Goal: Information Seeking & Learning: Learn about a topic

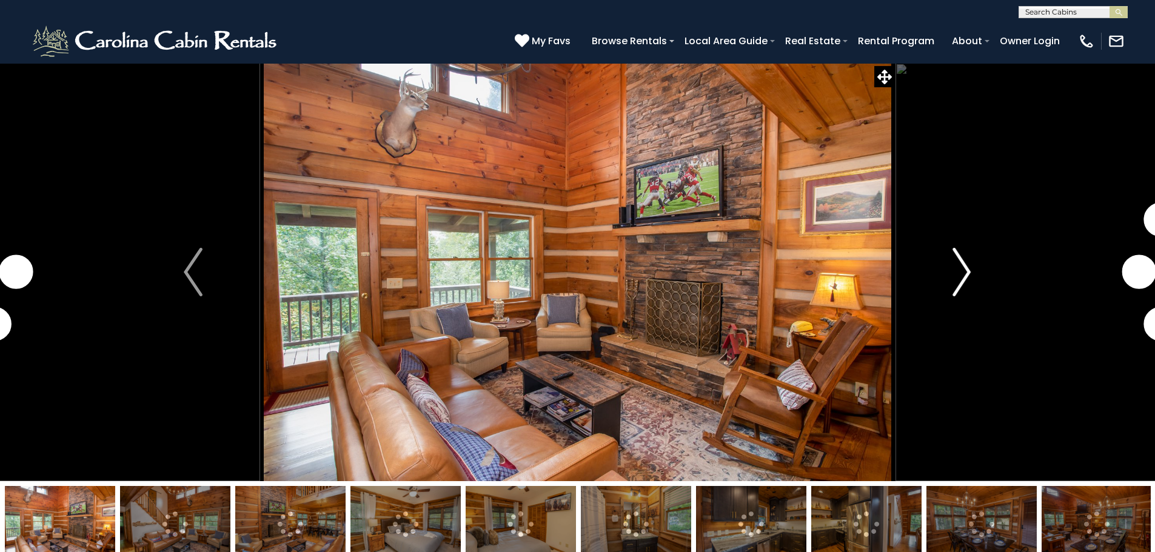
click at [966, 273] on img "Next" at bounding box center [961, 272] width 18 height 48
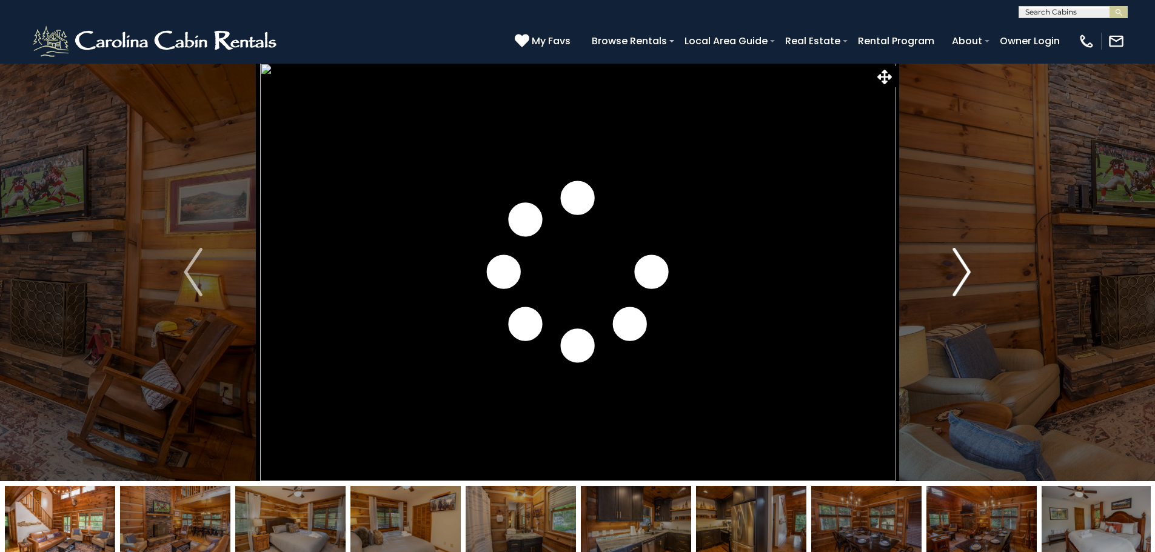
click at [966, 273] on img "Next" at bounding box center [961, 272] width 18 height 48
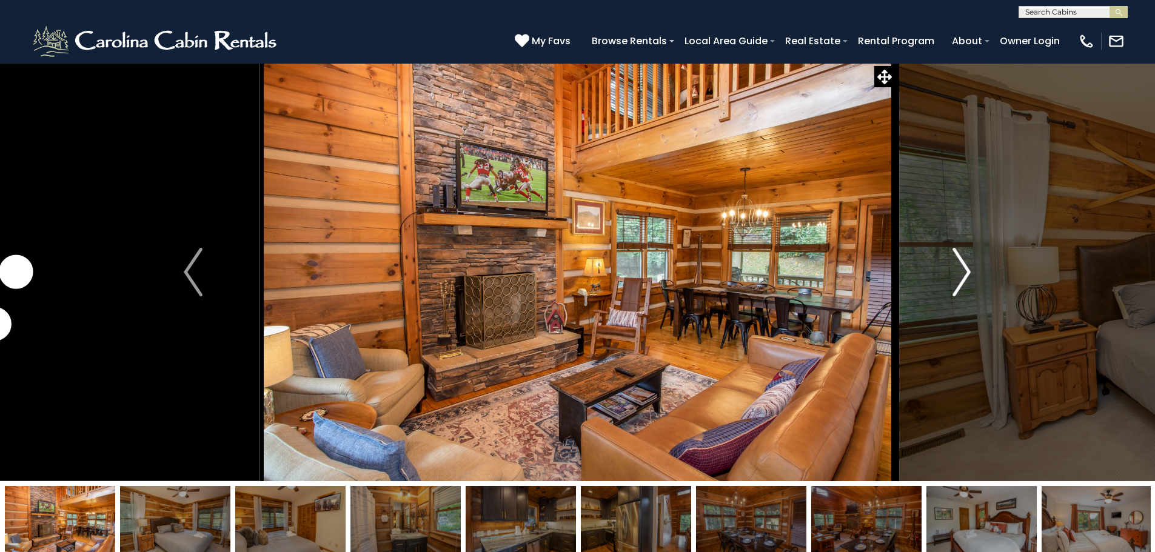
click at [966, 273] on img "Next" at bounding box center [961, 272] width 18 height 48
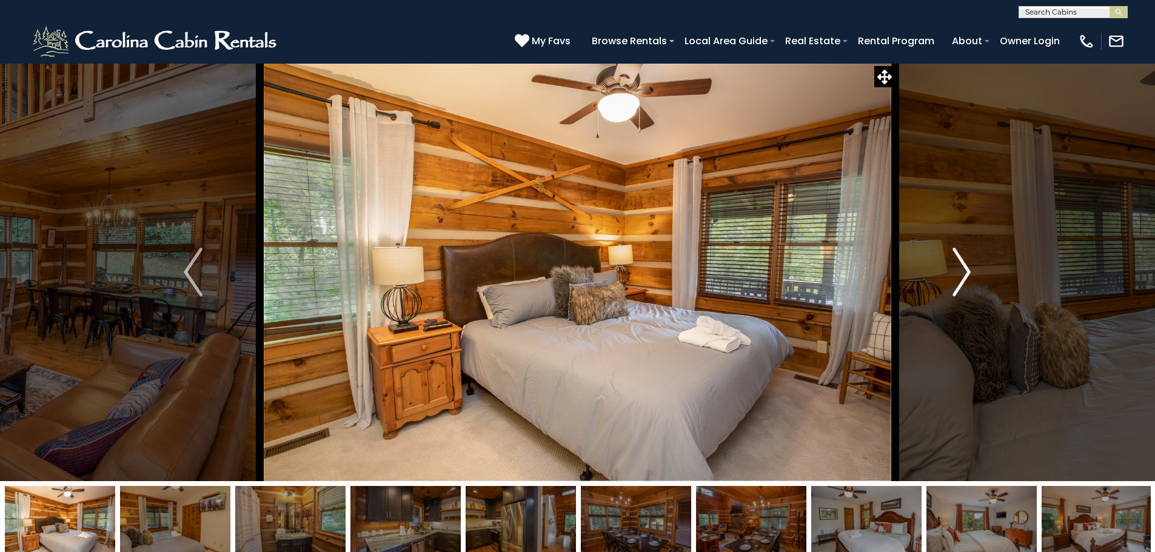
click at [966, 273] on img "Next" at bounding box center [961, 272] width 18 height 48
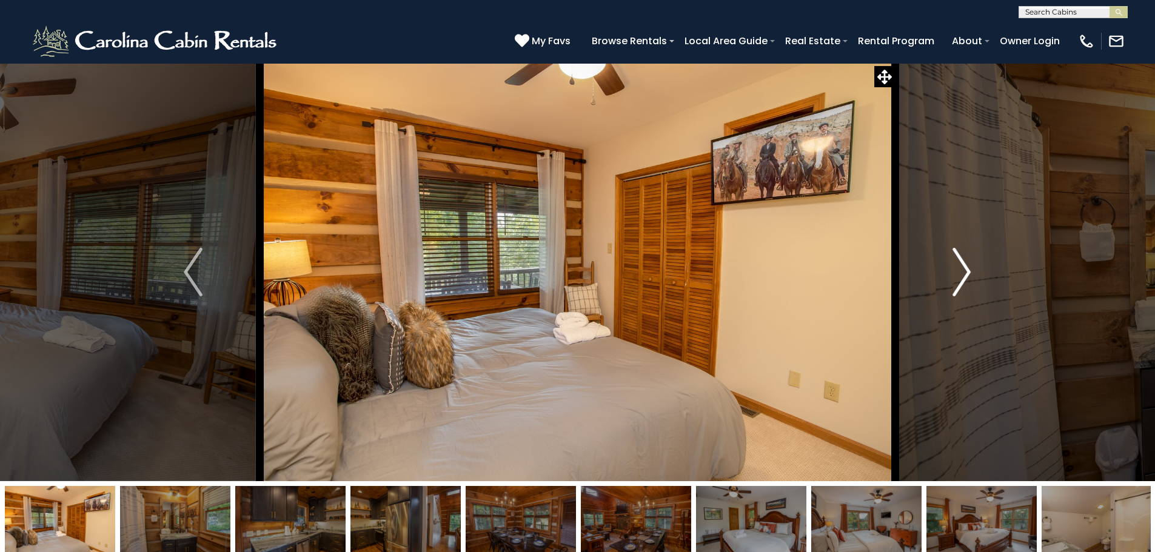
click at [966, 273] on img "Next" at bounding box center [961, 272] width 18 height 48
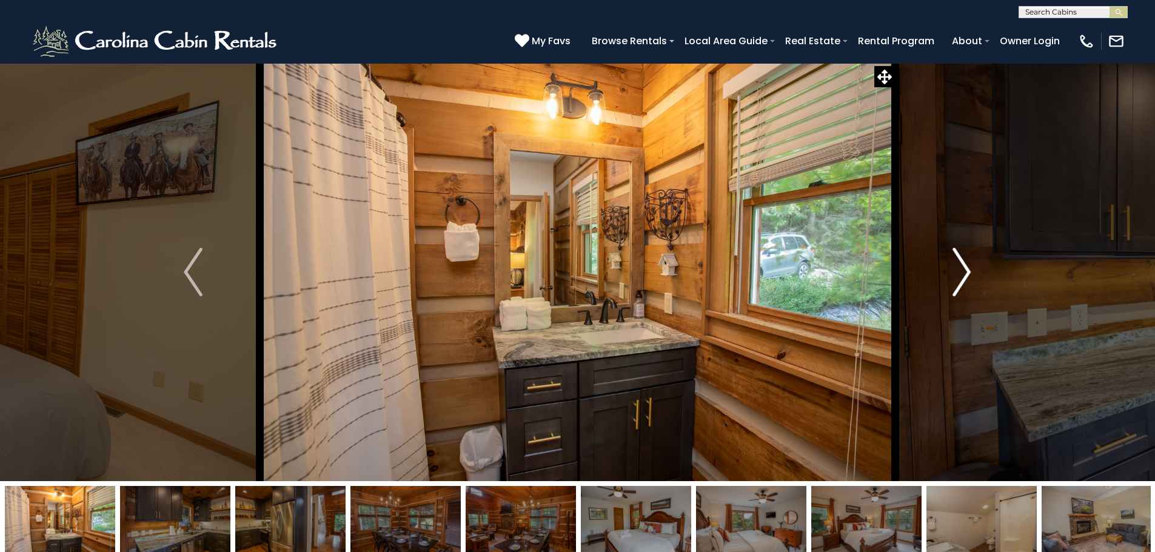
click at [966, 273] on img "Next" at bounding box center [961, 272] width 18 height 48
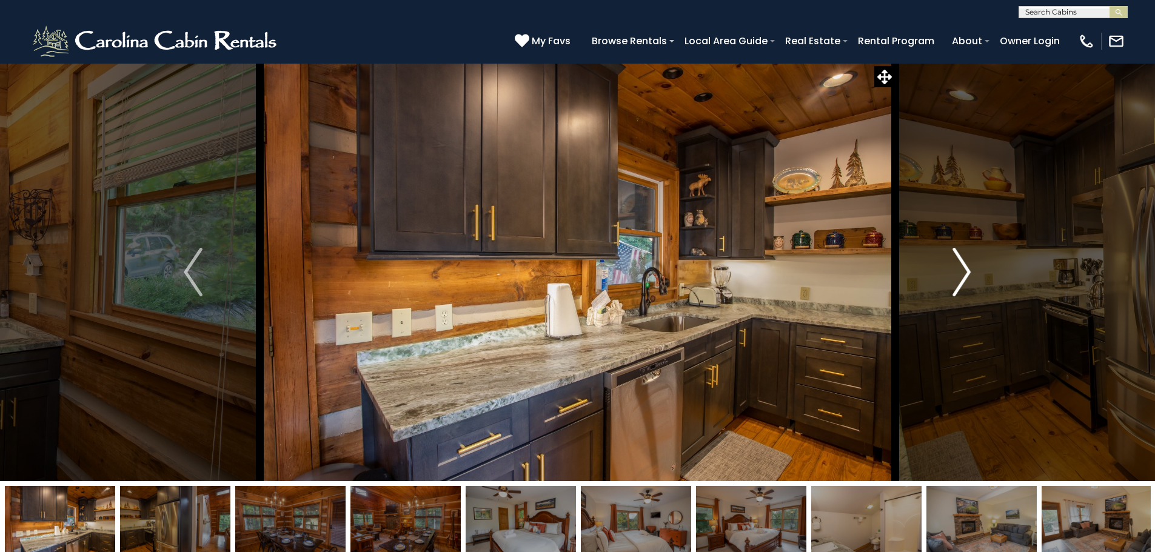
click at [966, 273] on img "Next" at bounding box center [961, 272] width 18 height 48
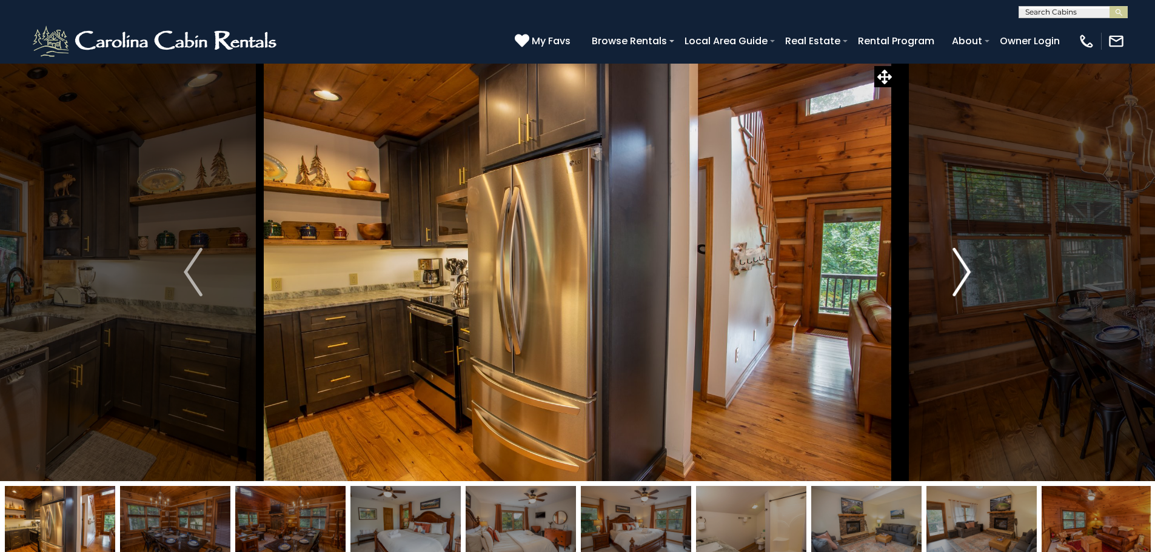
click at [966, 273] on img "Next" at bounding box center [961, 272] width 18 height 48
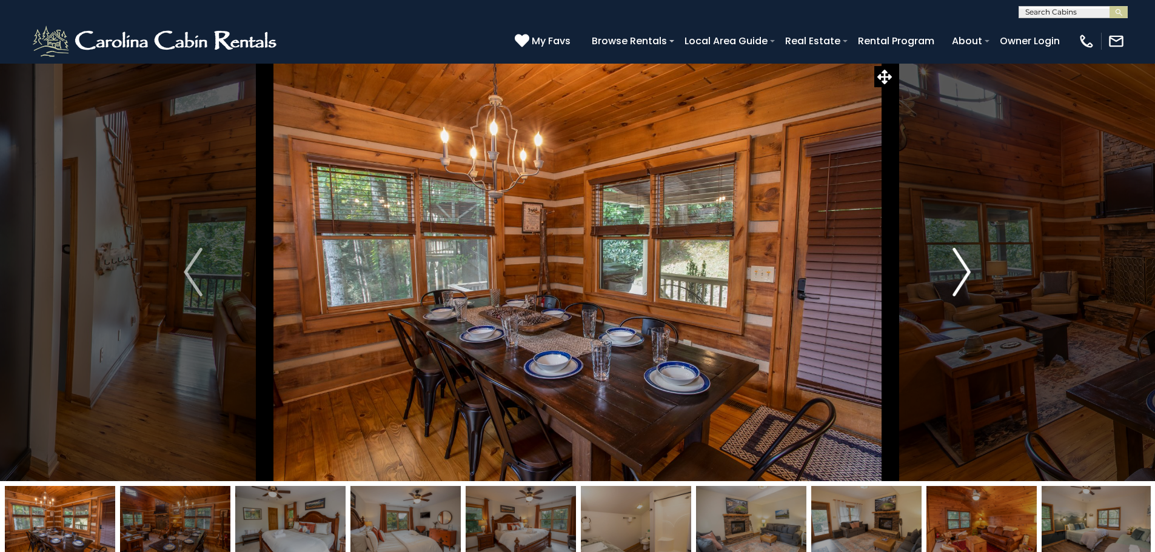
click at [966, 273] on img "Next" at bounding box center [961, 272] width 18 height 48
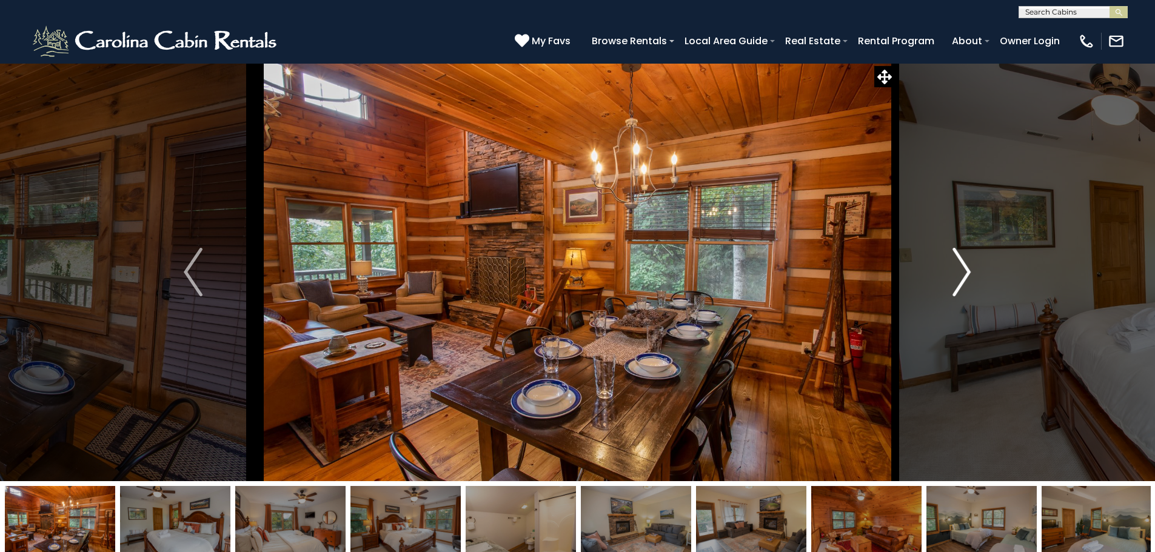
click at [966, 273] on img "Next" at bounding box center [961, 272] width 18 height 48
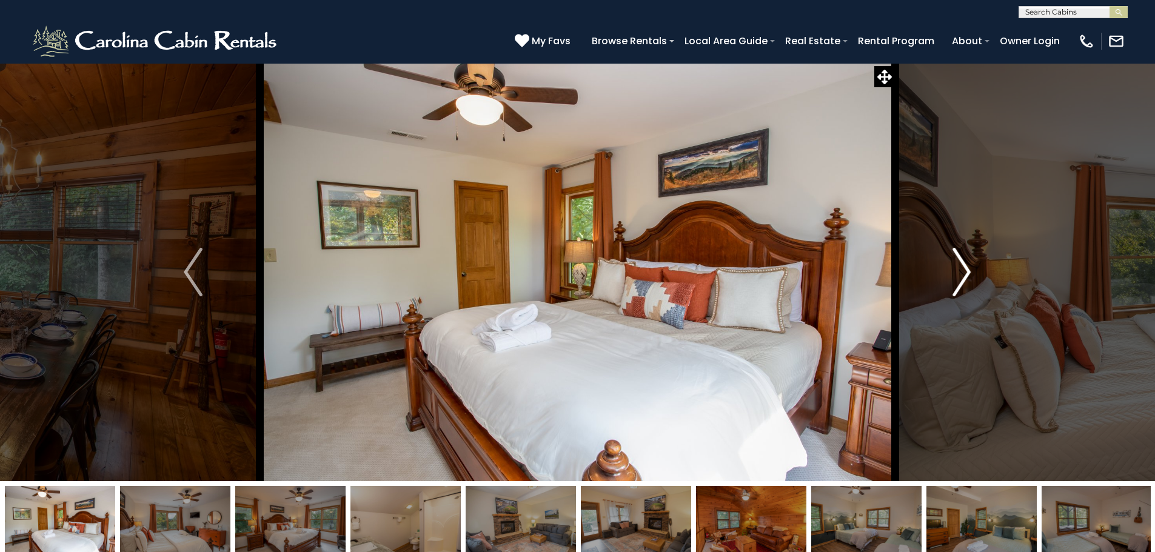
click at [966, 273] on img "Next" at bounding box center [961, 272] width 18 height 48
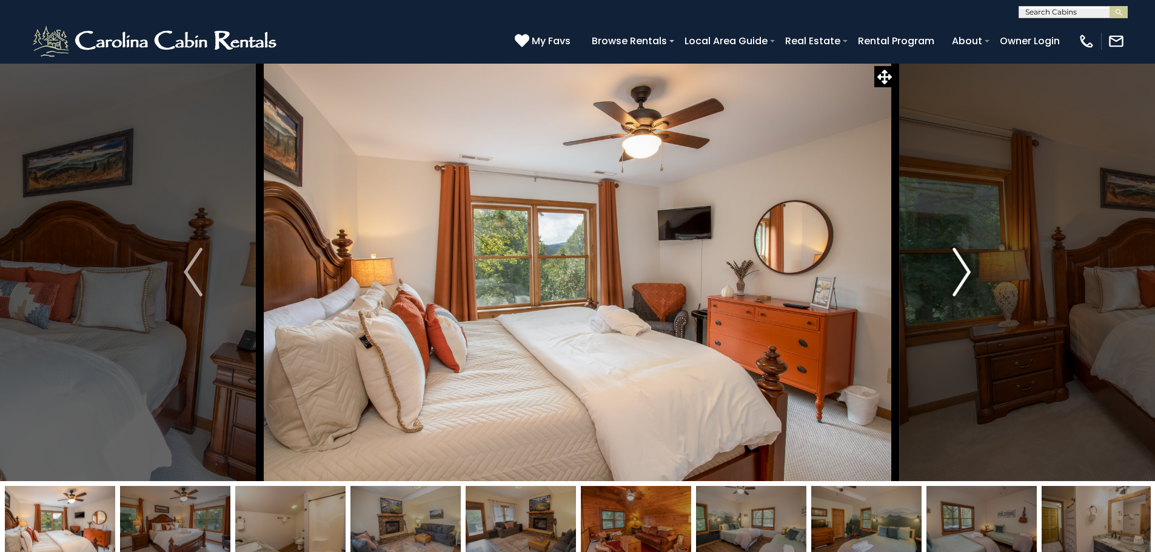
click at [966, 273] on img "Next" at bounding box center [961, 272] width 18 height 48
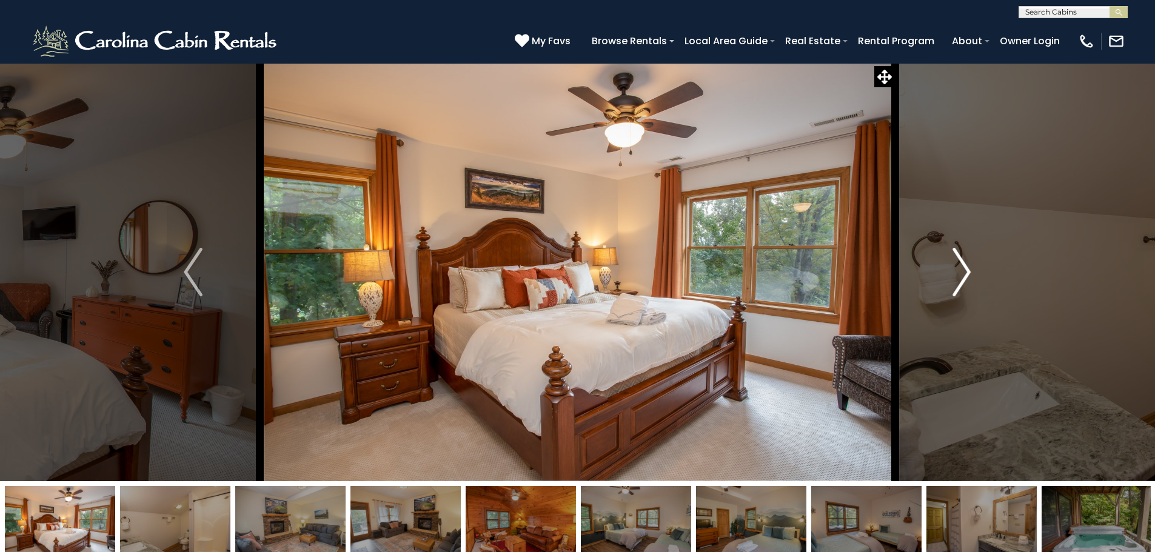
click at [964, 273] on img "Next" at bounding box center [961, 272] width 18 height 48
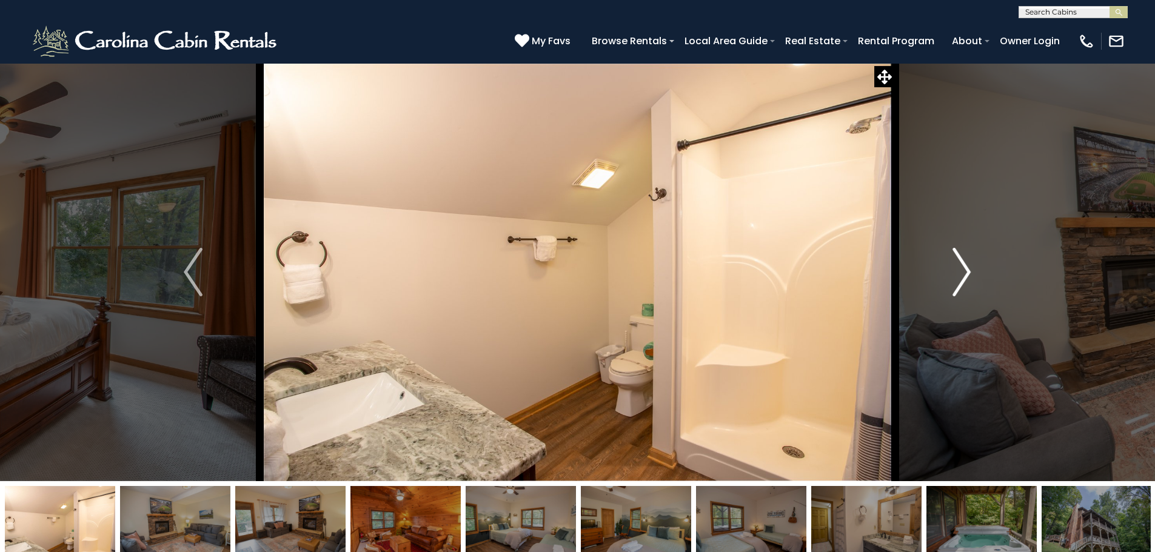
click at [964, 273] on img "Next" at bounding box center [961, 272] width 18 height 48
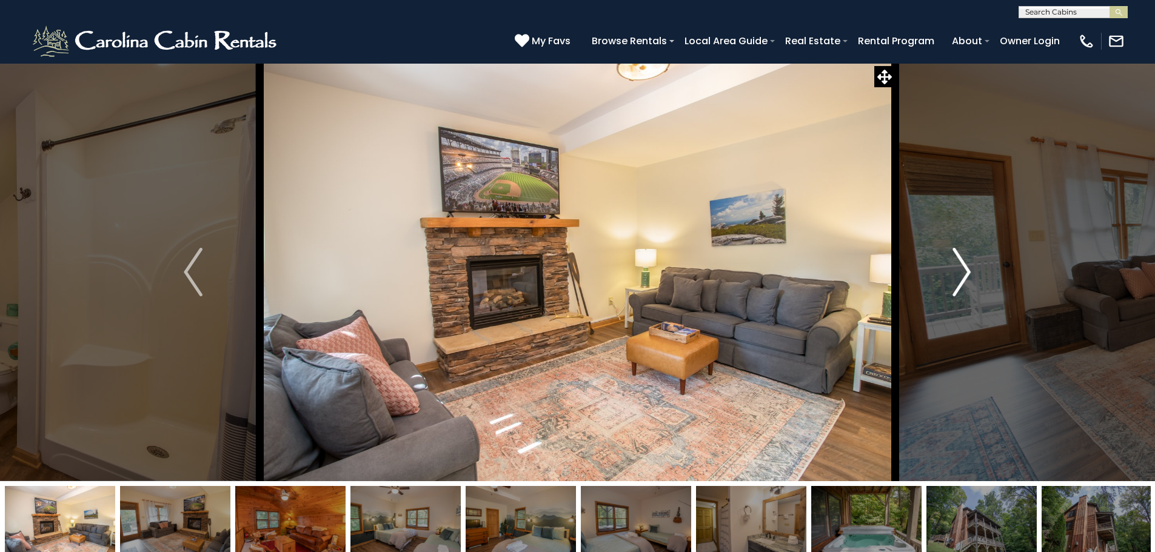
click at [964, 273] on img "Next" at bounding box center [961, 272] width 18 height 48
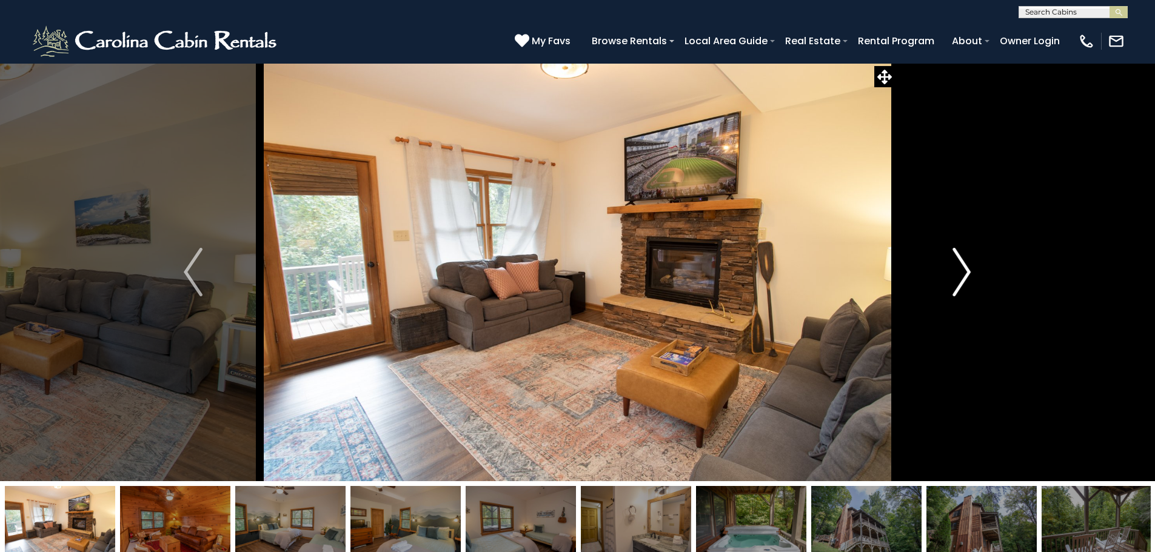
click at [964, 273] on img "Next" at bounding box center [961, 272] width 18 height 48
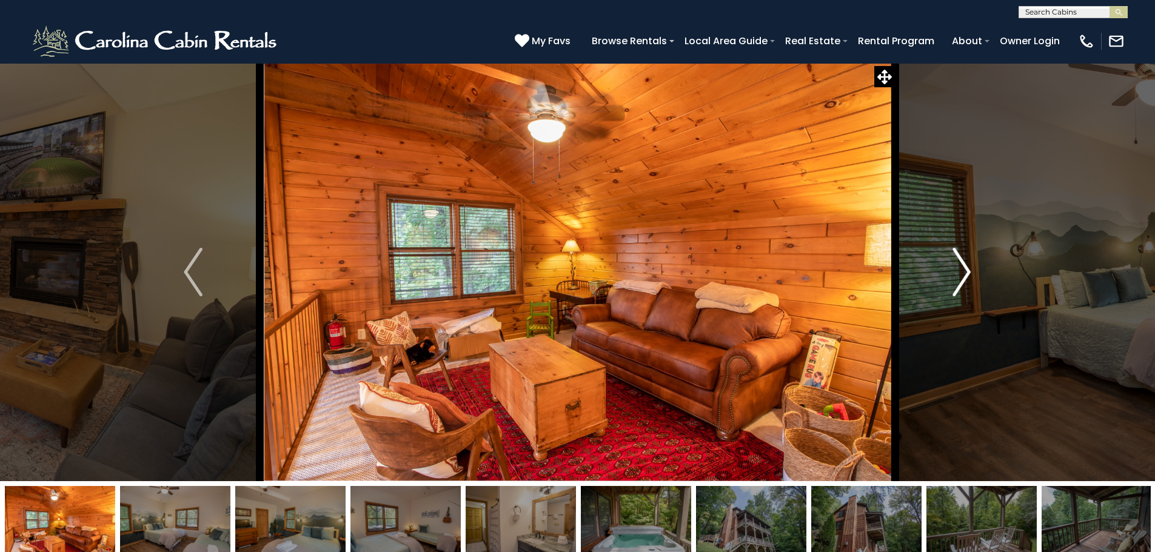
click at [964, 273] on img "Next" at bounding box center [961, 272] width 18 height 48
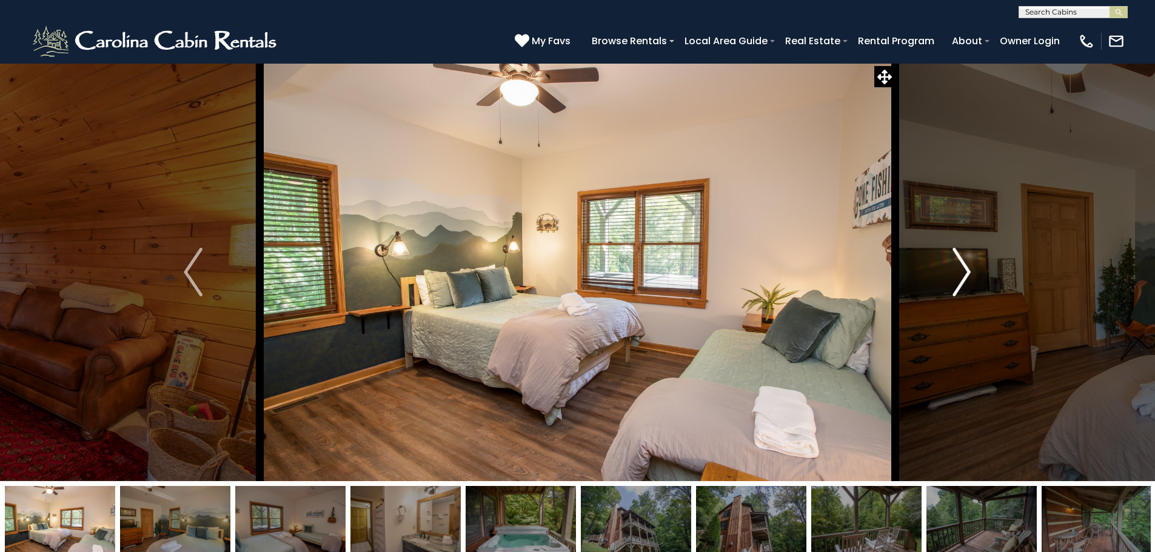
click at [964, 273] on img "Next" at bounding box center [961, 272] width 18 height 48
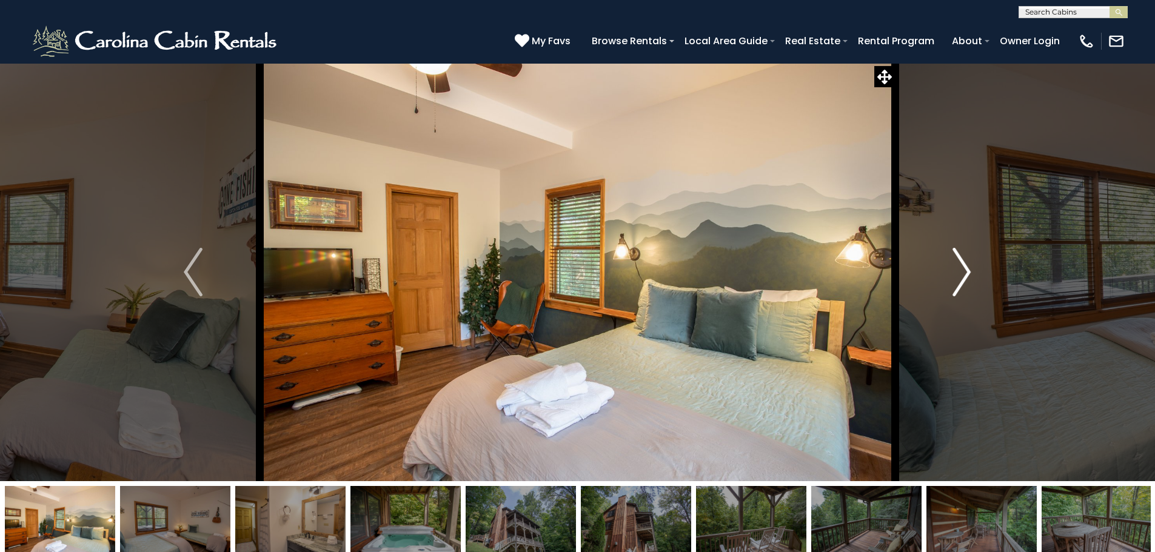
click at [961, 273] on img "Next" at bounding box center [961, 272] width 18 height 48
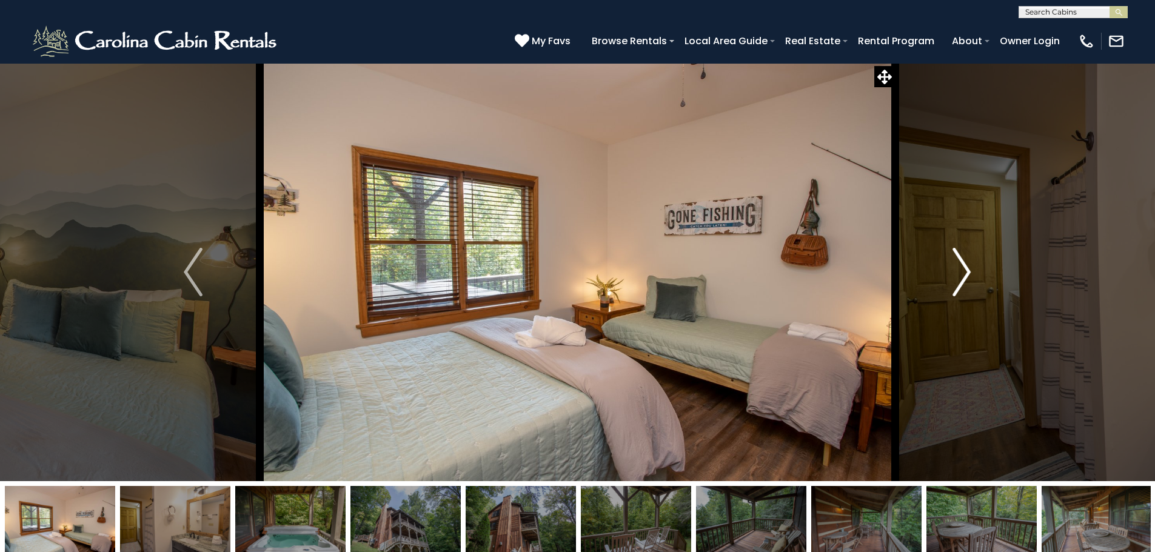
click at [961, 273] on img "Next" at bounding box center [961, 272] width 18 height 48
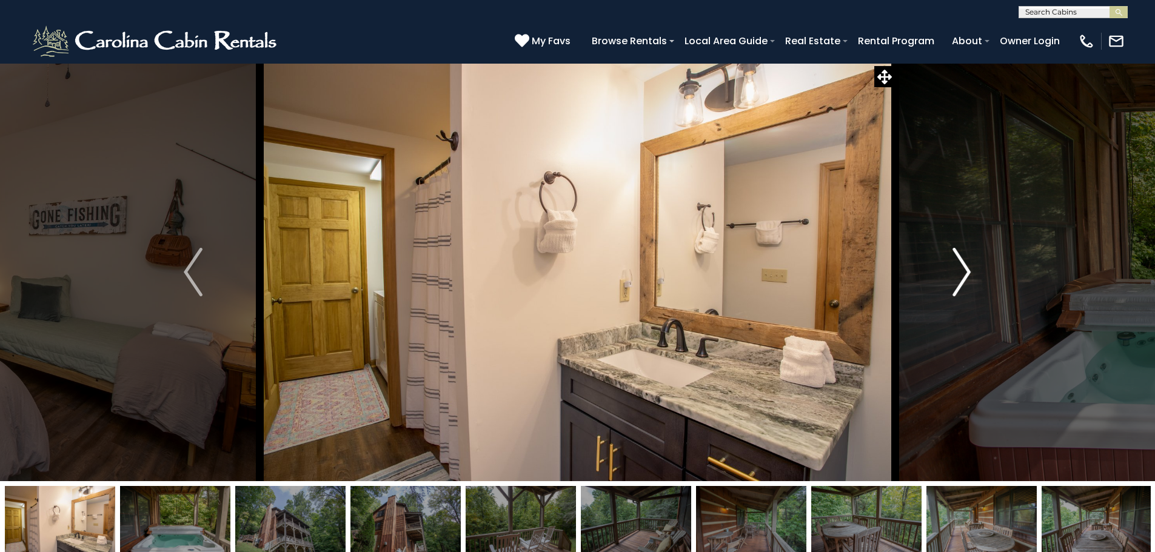
click at [961, 273] on img "Next" at bounding box center [961, 272] width 18 height 48
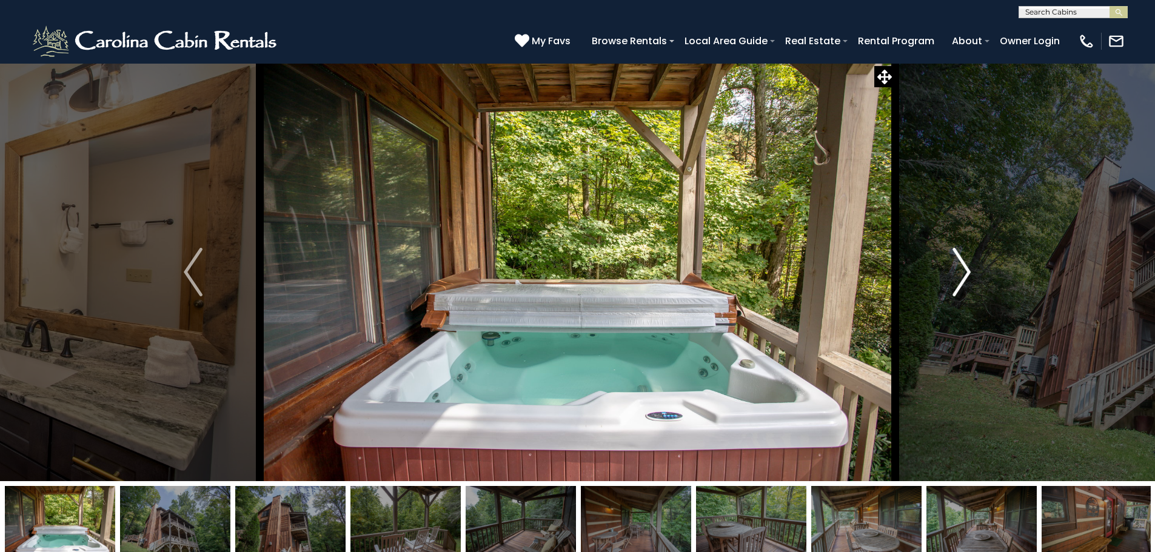
click at [961, 273] on img "Next" at bounding box center [961, 272] width 18 height 48
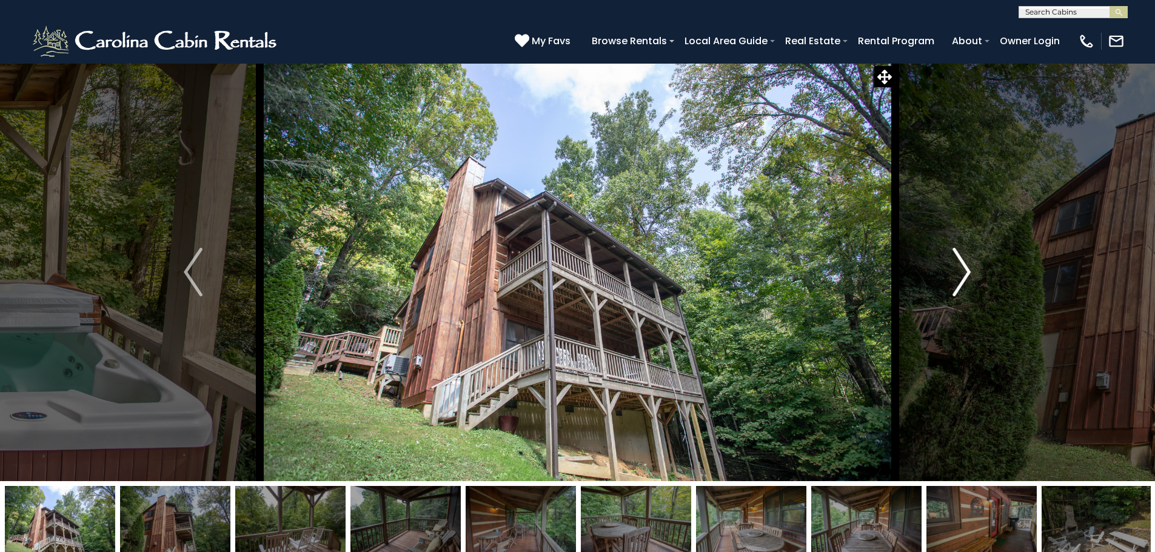
click at [961, 273] on img "Next" at bounding box center [961, 272] width 18 height 48
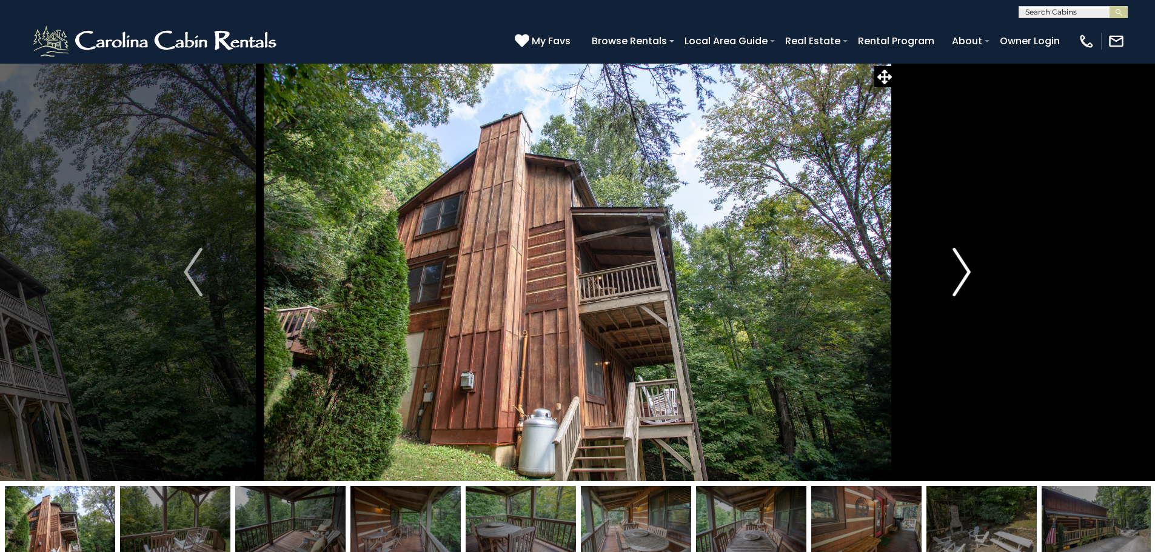
click at [961, 273] on img "Next" at bounding box center [961, 272] width 18 height 48
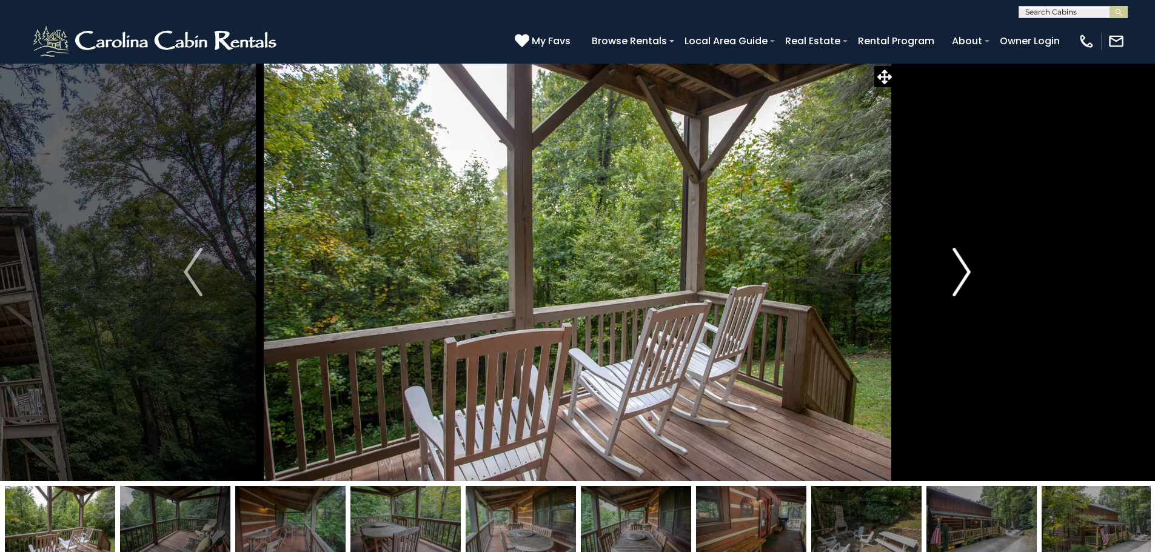
click at [961, 273] on img "Next" at bounding box center [961, 272] width 18 height 48
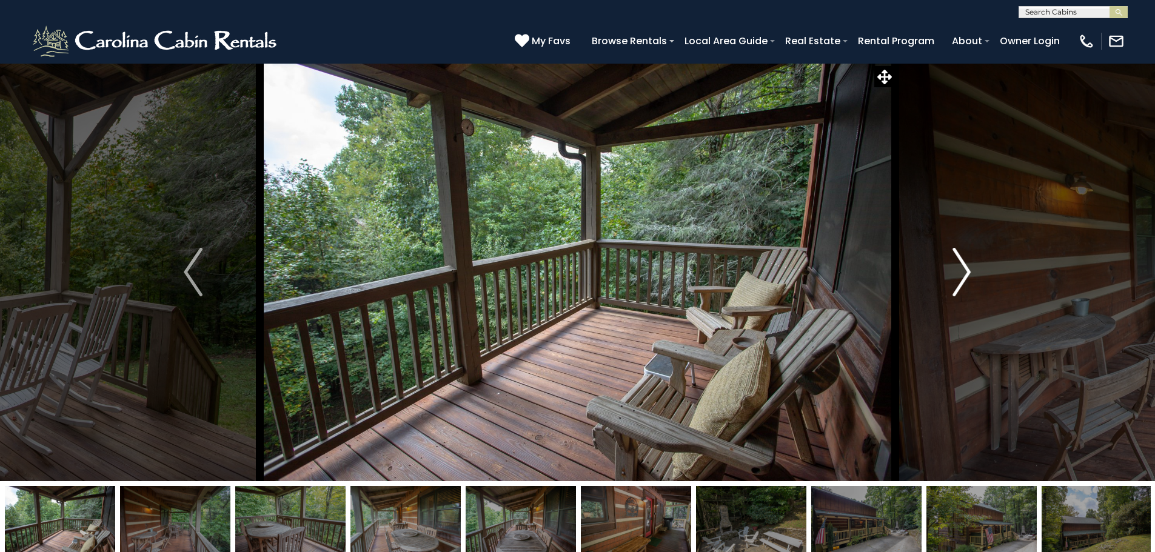
click at [961, 273] on img "Next" at bounding box center [961, 272] width 18 height 48
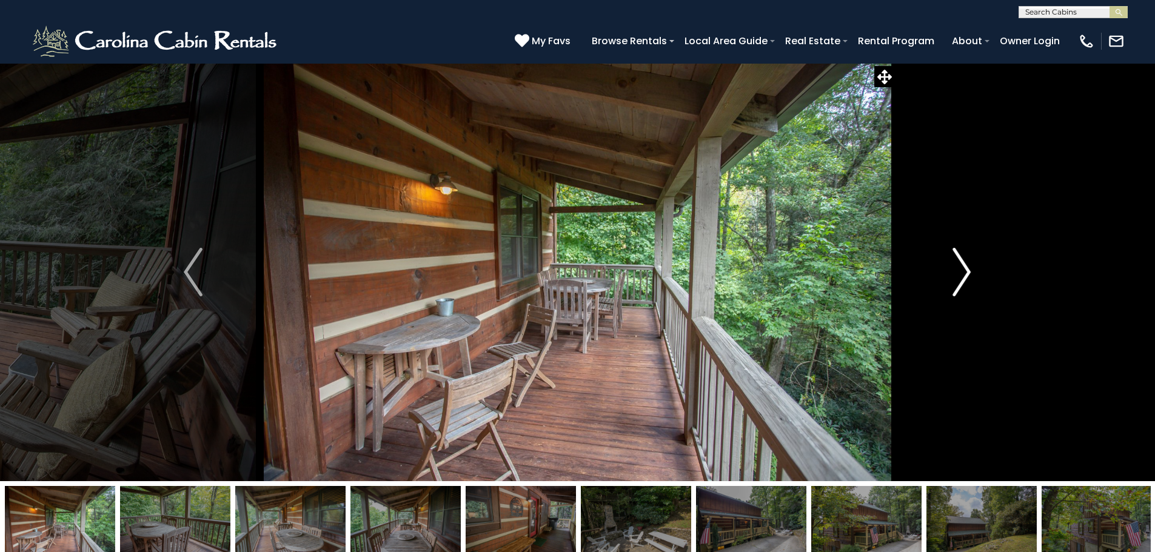
click at [961, 273] on img "Next" at bounding box center [961, 272] width 18 height 48
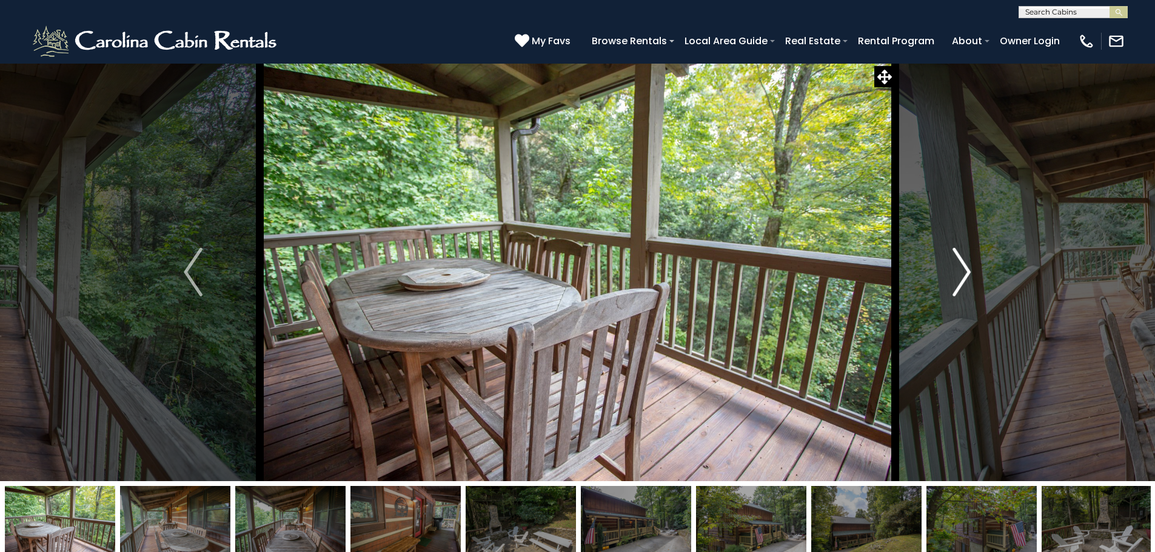
click at [961, 273] on img "Next" at bounding box center [961, 272] width 18 height 48
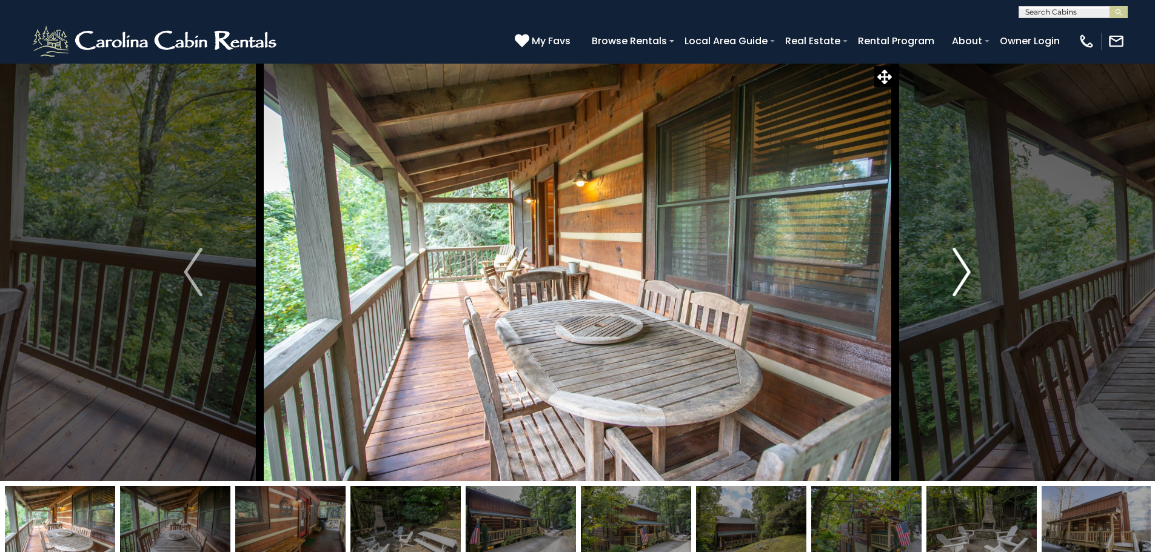
click at [961, 273] on img "Next" at bounding box center [961, 272] width 18 height 48
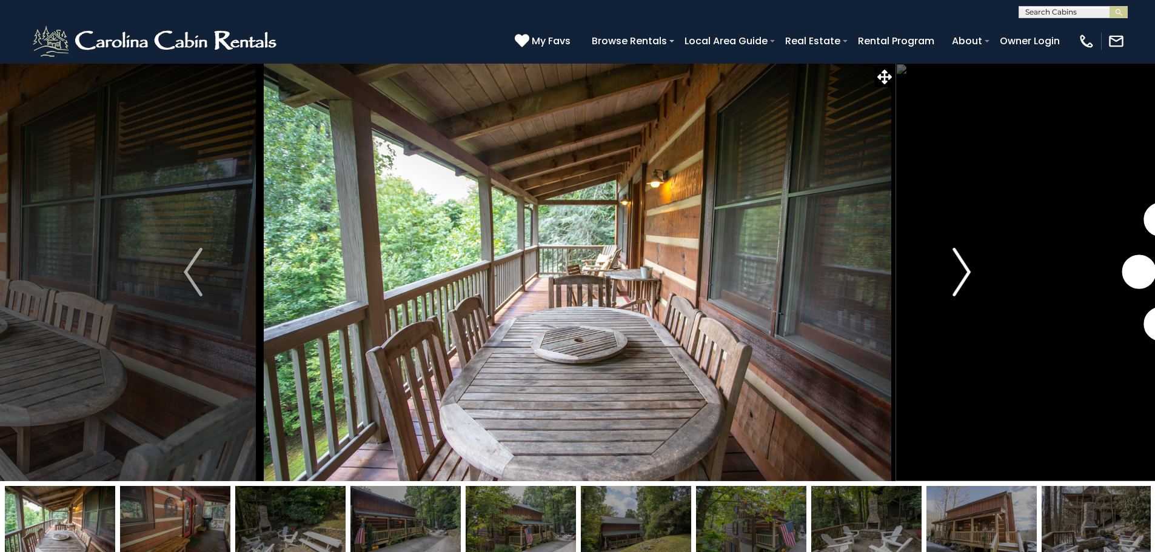
click at [961, 273] on img "Next" at bounding box center [961, 272] width 18 height 48
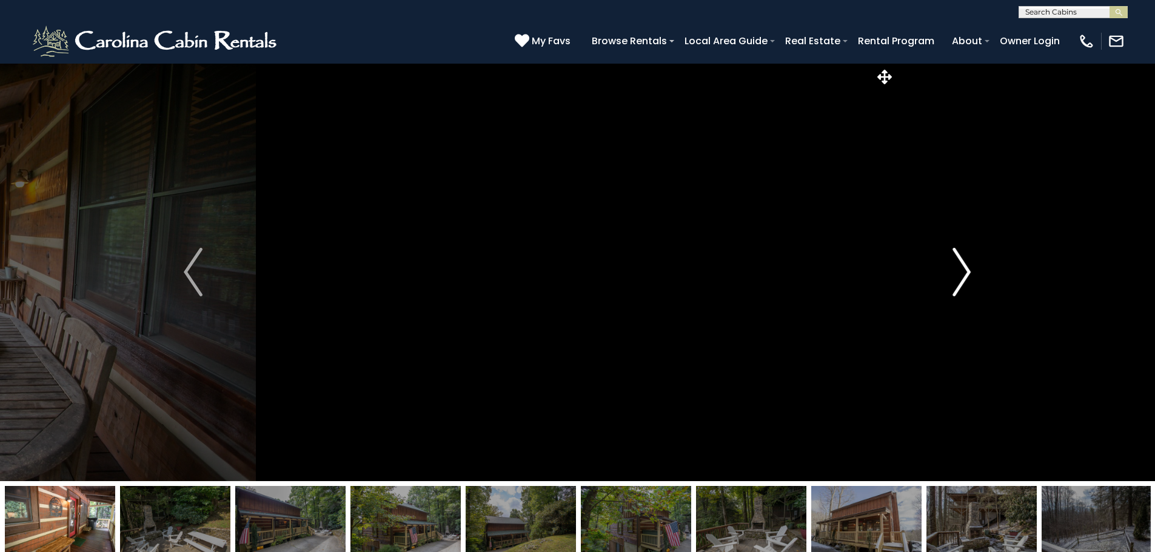
click at [961, 273] on img "Next" at bounding box center [961, 272] width 18 height 48
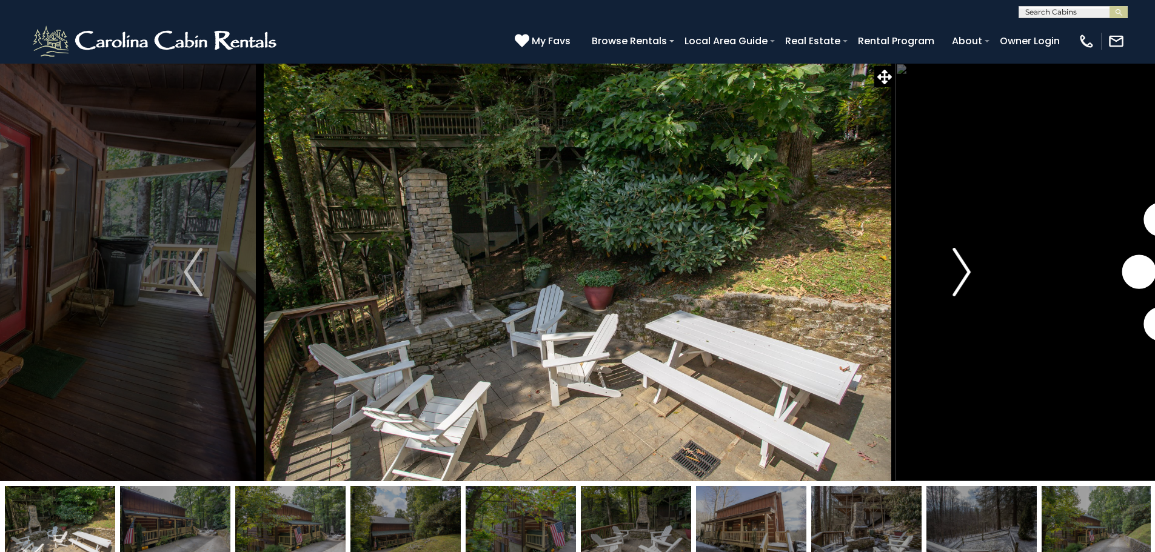
click at [961, 273] on img "Next" at bounding box center [961, 272] width 18 height 48
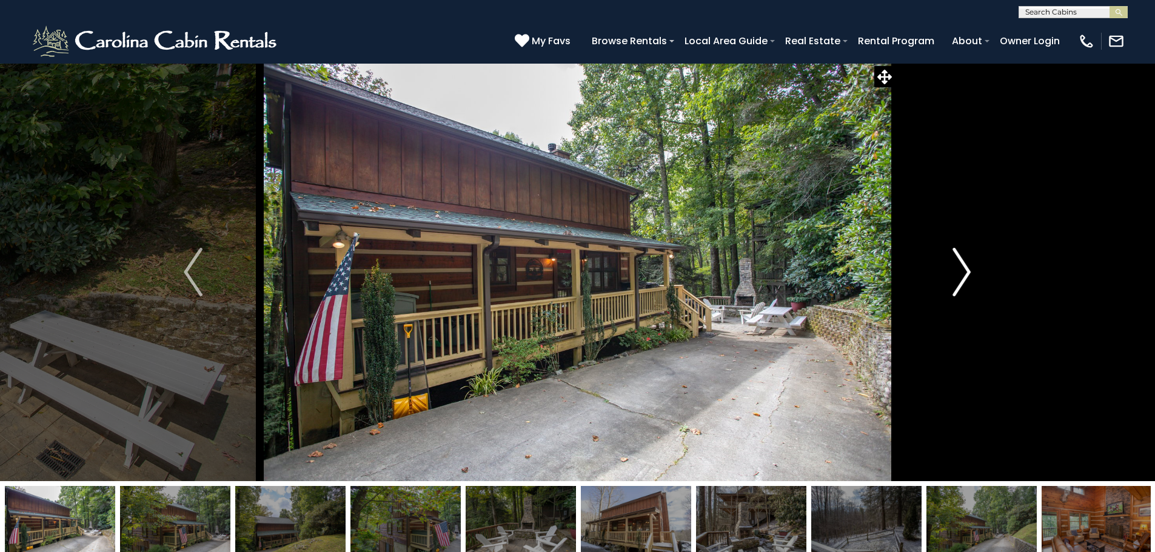
click at [961, 273] on img "Next" at bounding box center [961, 272] width 18 height 48
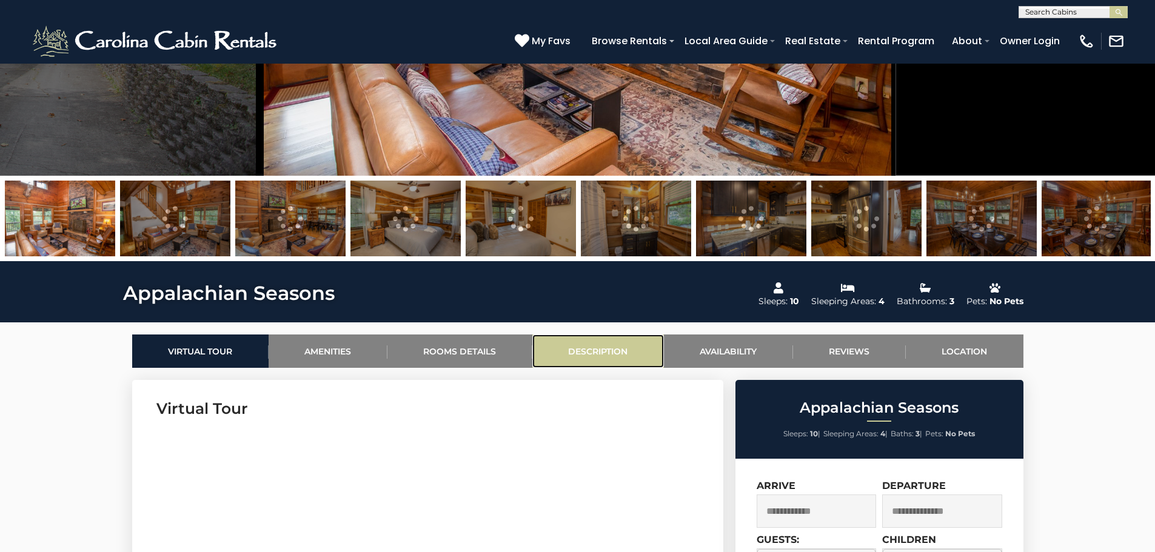
click at [575, 351] on link "Description" at bounding box center [598, 351] width 132 height 33
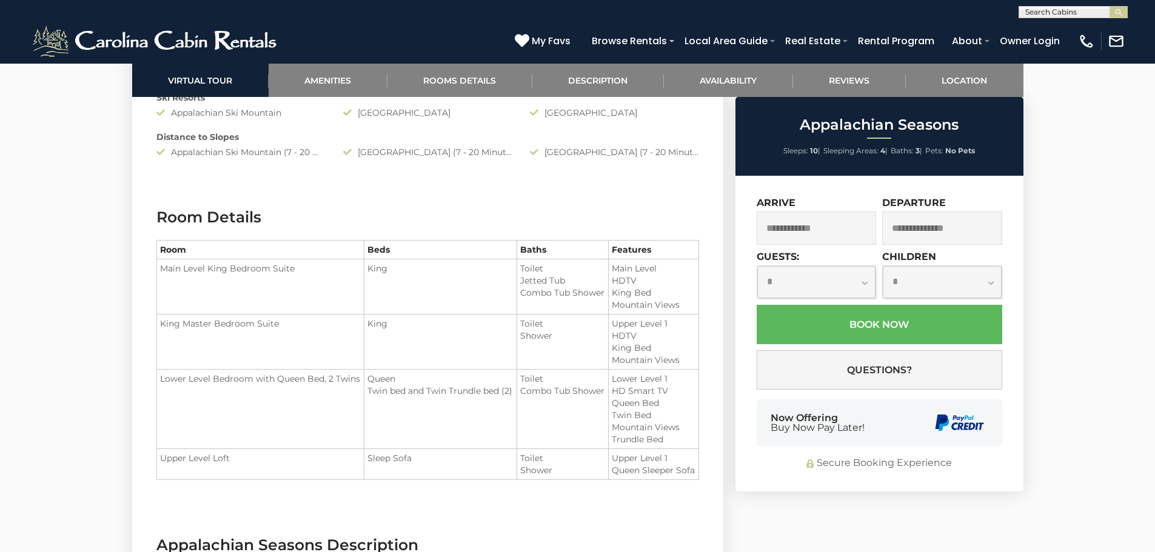
scroll to position [1540, 0]
